Goal: Task Accomplishment & Management: Complete application form

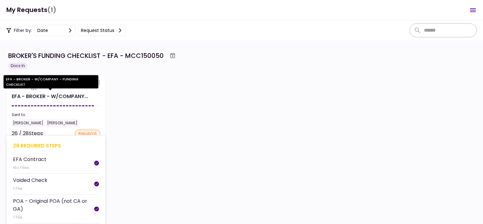
click at [42, 97] on div "EFA - BROKER - W/COMPANY..." at bounding box center [50, 97] width 77 height 8
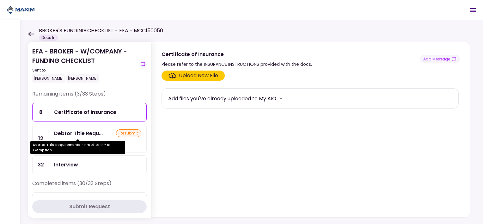
click at [67, 135] on div "Debtor Title Requ..." at bounding box center [78, 133] width 49 height 8
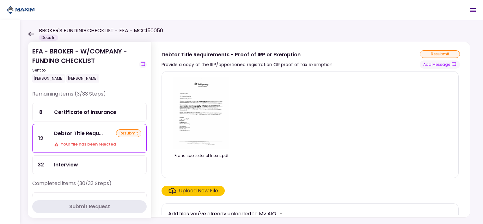
click at [205, 188] on div "Upload New File" at bounding box center [198, 191] width 39 height 8
click at [0, 0] on input "Upload New File" at bounding box center [0, 0] width 0 height 0
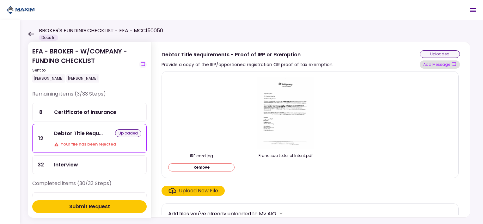
click at [434, 64] on button "Add Message" at bounding box center [440, 64] width 40 height 8
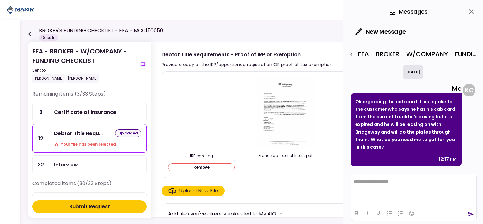
scroll to position [609, 0]
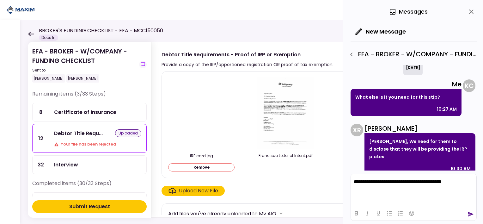
click at [471, 212] on icon "send" at bounding box center [471, 214] width 6 height 6
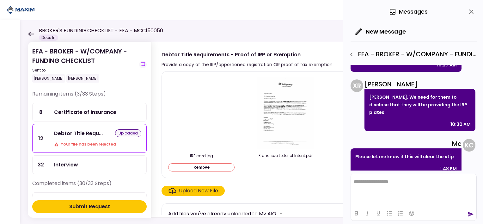
click at [87, 207] on div "Submit Request" at bounding box center [89, 207] width 41 height 8
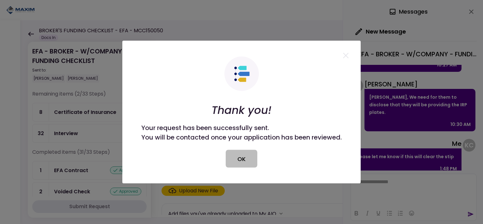
click at [249, 161] on button "OK" at bounding box center [242, 159] width 32 height 18
